Goal: Find specific page/section: Find specific page/section

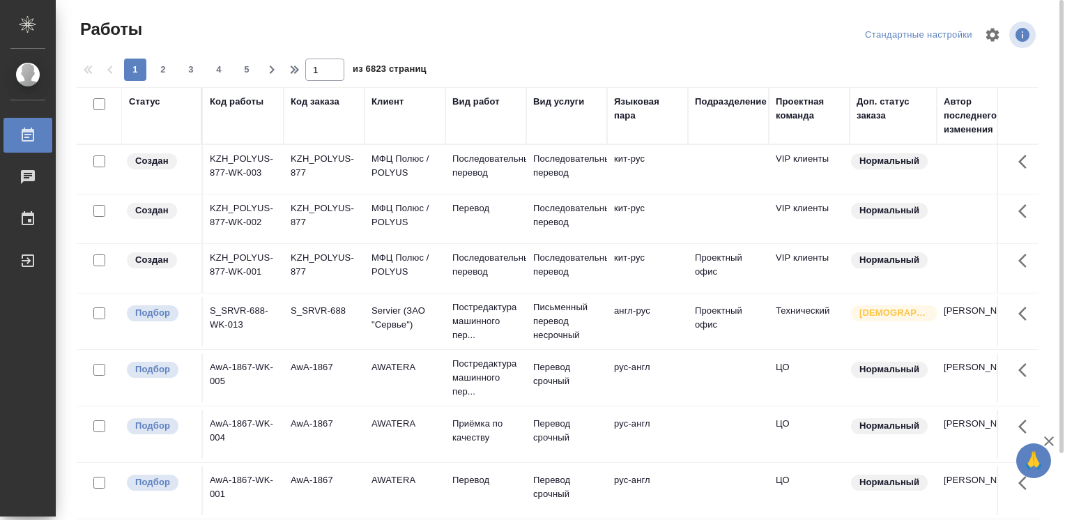
click at [234, 101] on div "Код работы" at bounding box center [237, 102] width 54 height 14
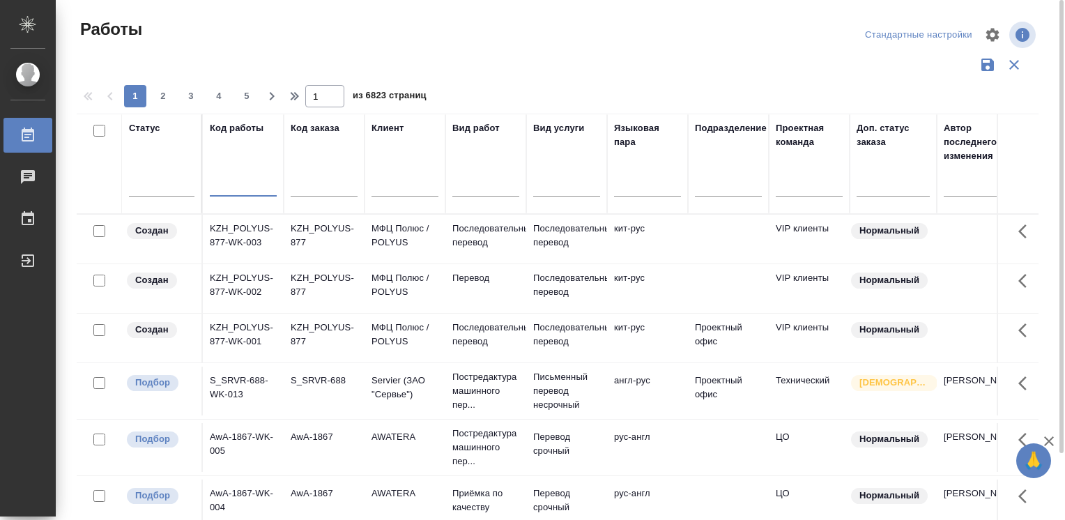
paste input "S_SMNS-ZDR-66"
type input "S_SMNS-ZDR-66"
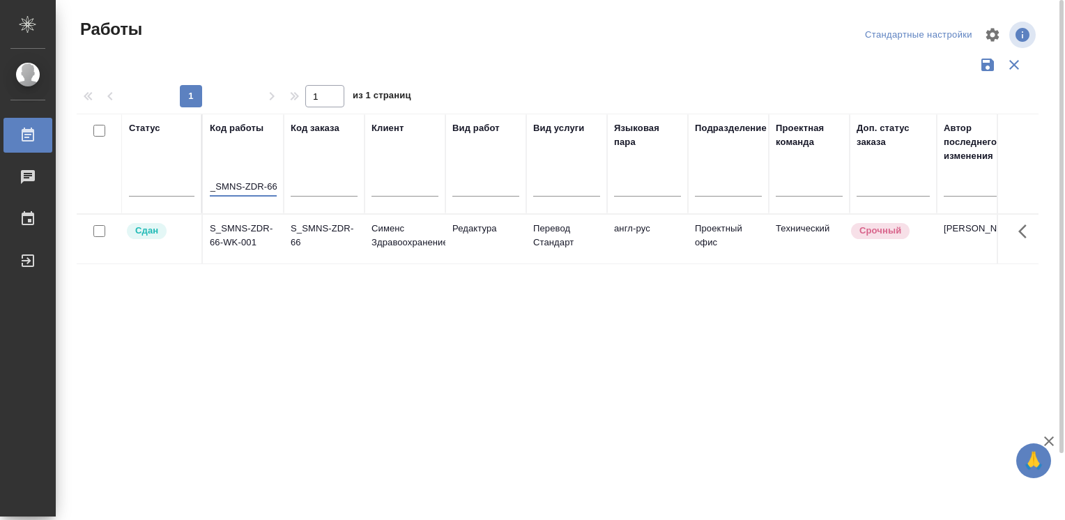
click at [249, 247] on td "S_SMNS-ZDR-66-WK-001" at bounding box center [243, 239] width 81 height 49
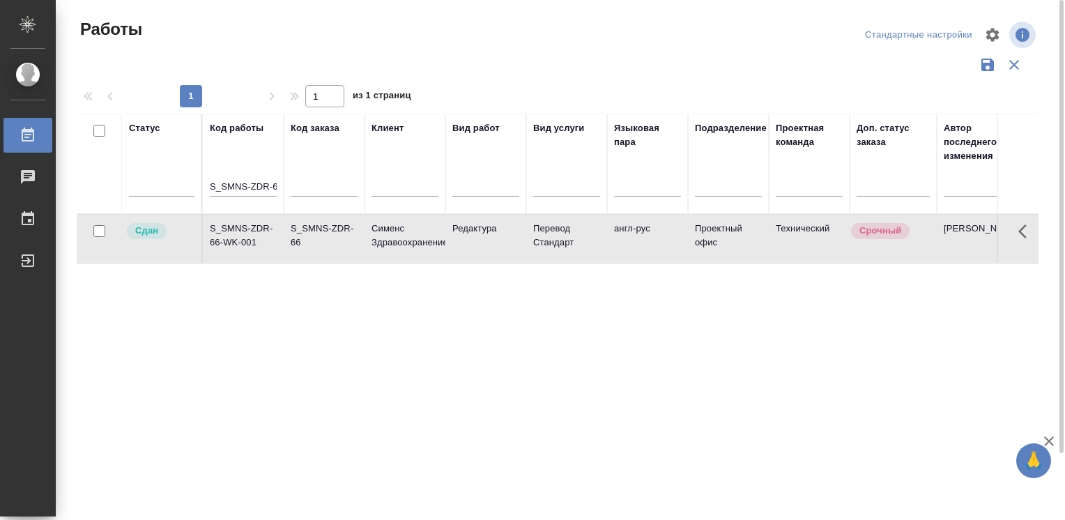
click at [249, 247] on td "S_SMNS-ZDR-66-WK-001" at bounding box center [243, 239] width 81 height 49
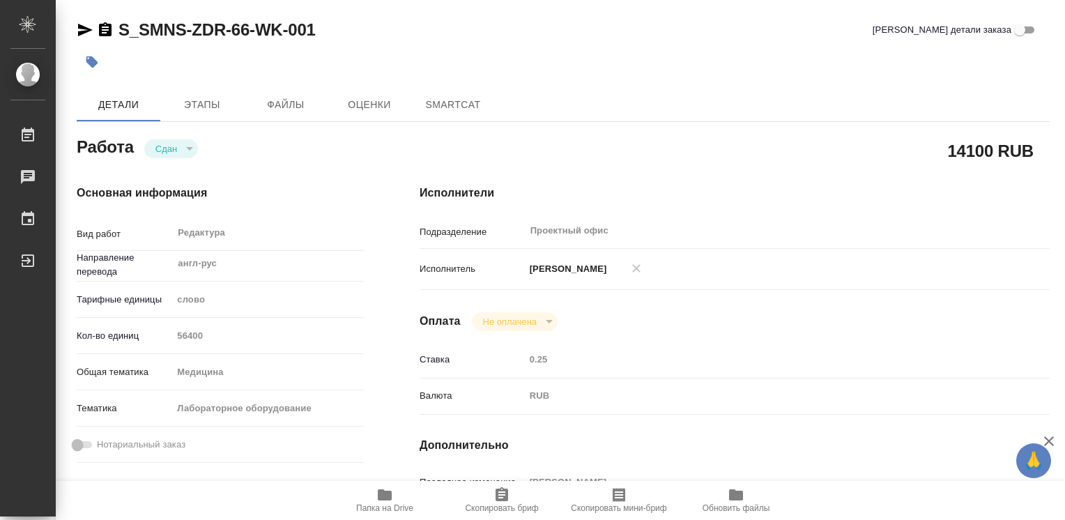
type textarea "x"
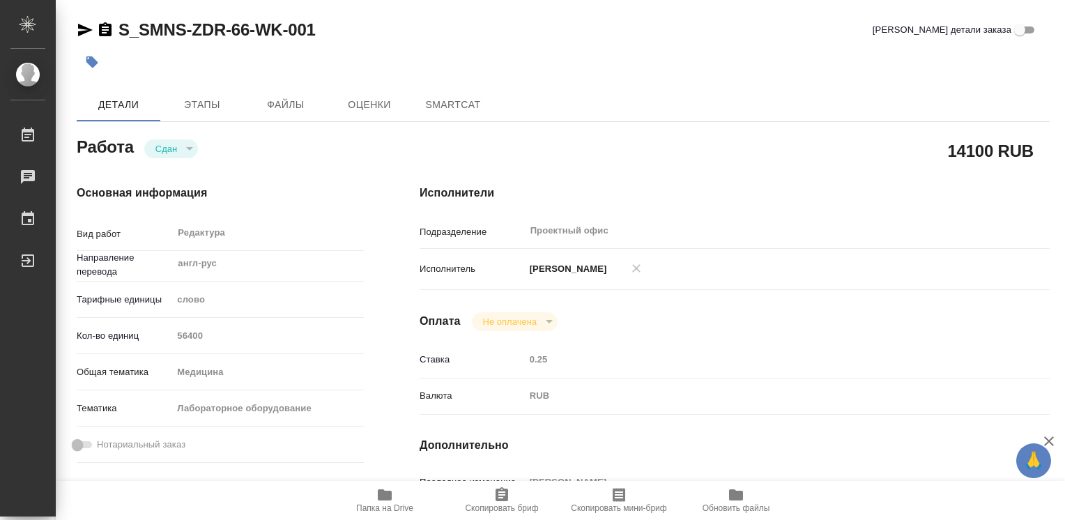
type textarea "x"
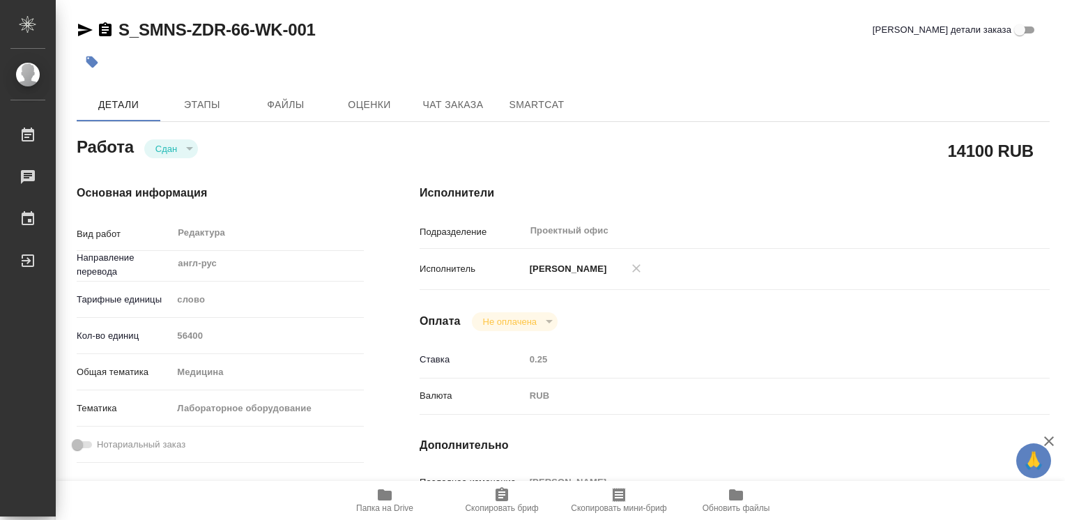
type textarea "x"
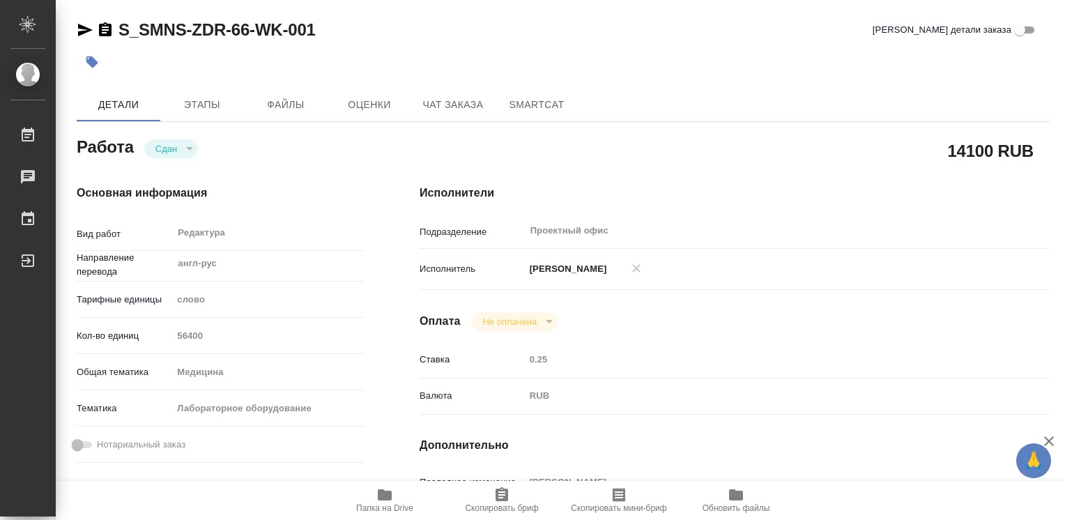
type textarea "x"
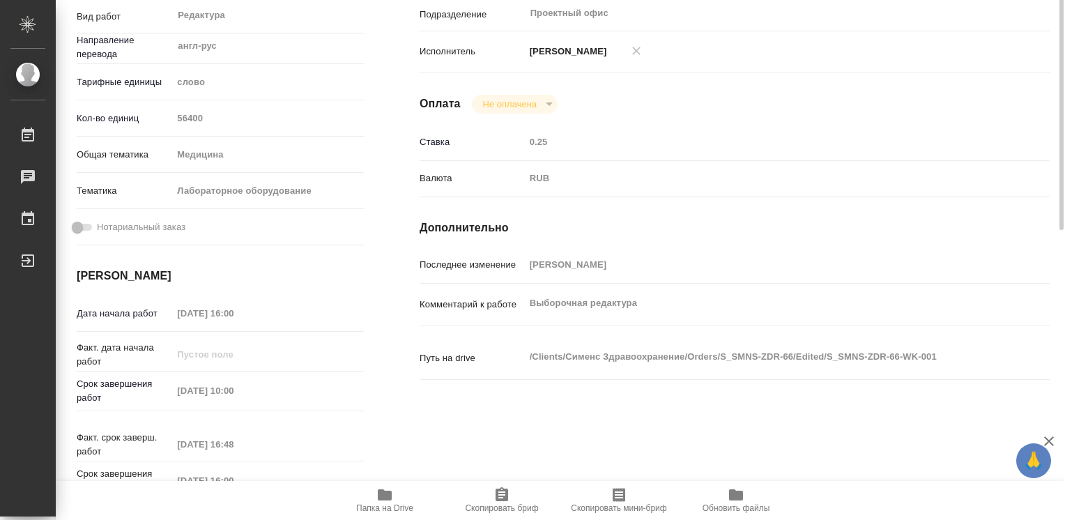
scroll to position [78, 0]
